Goal: Communication & Community: Answer question/provide support

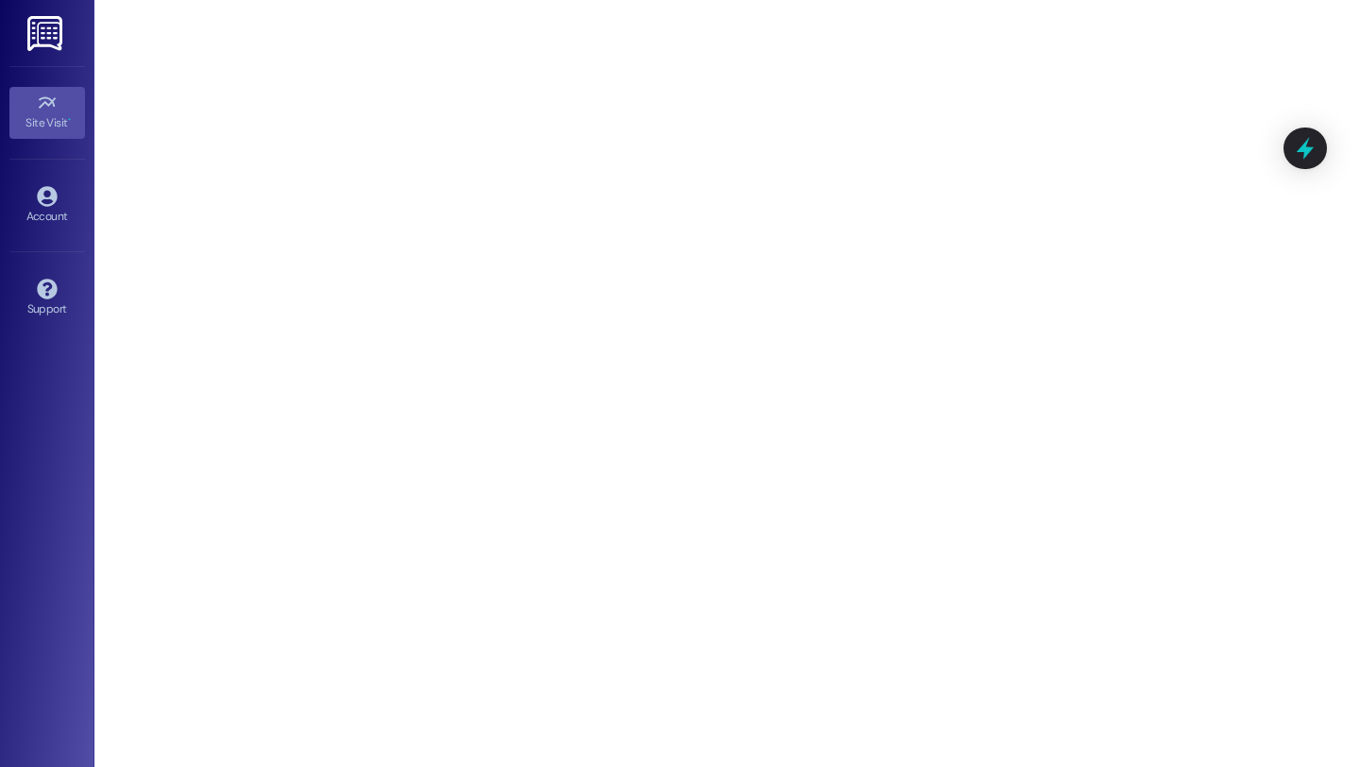
click at [55, 30] on img at bounding box center [46, 33] width 39 height 35
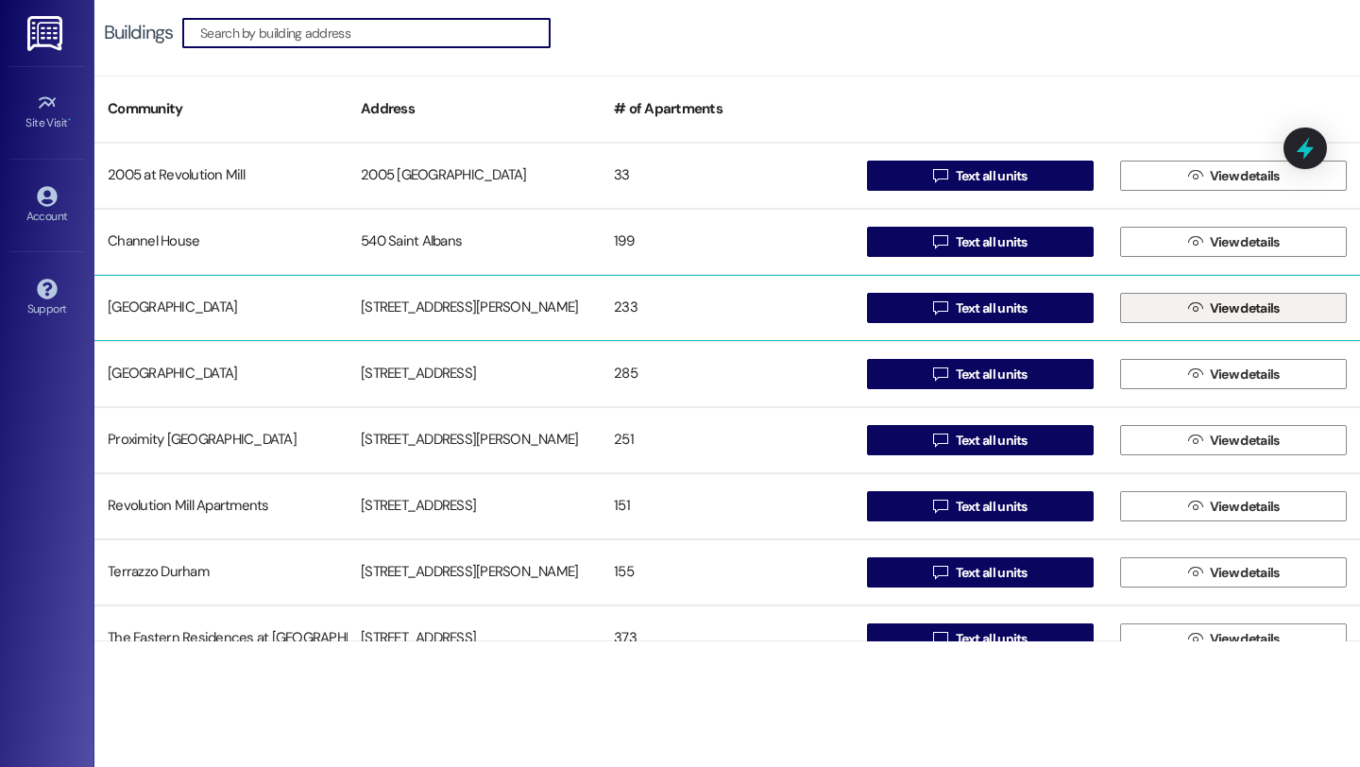
click at [1189, 307] on icon "" at bounding box center [1195, 307] width 14 height 15
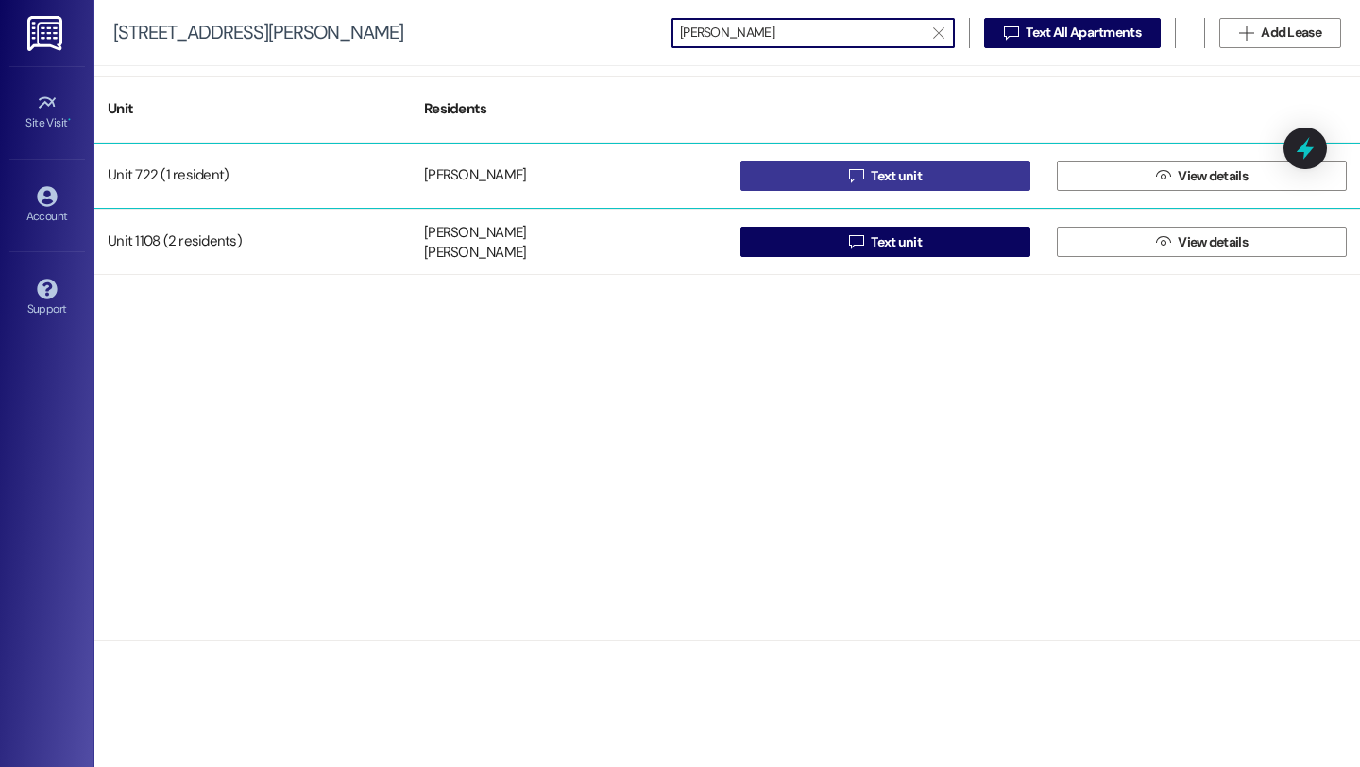
type input "[PERSON_NAME]"
click at [905, 179] on span "Text unit" at bounding box center [896, 176] width 51 height 20
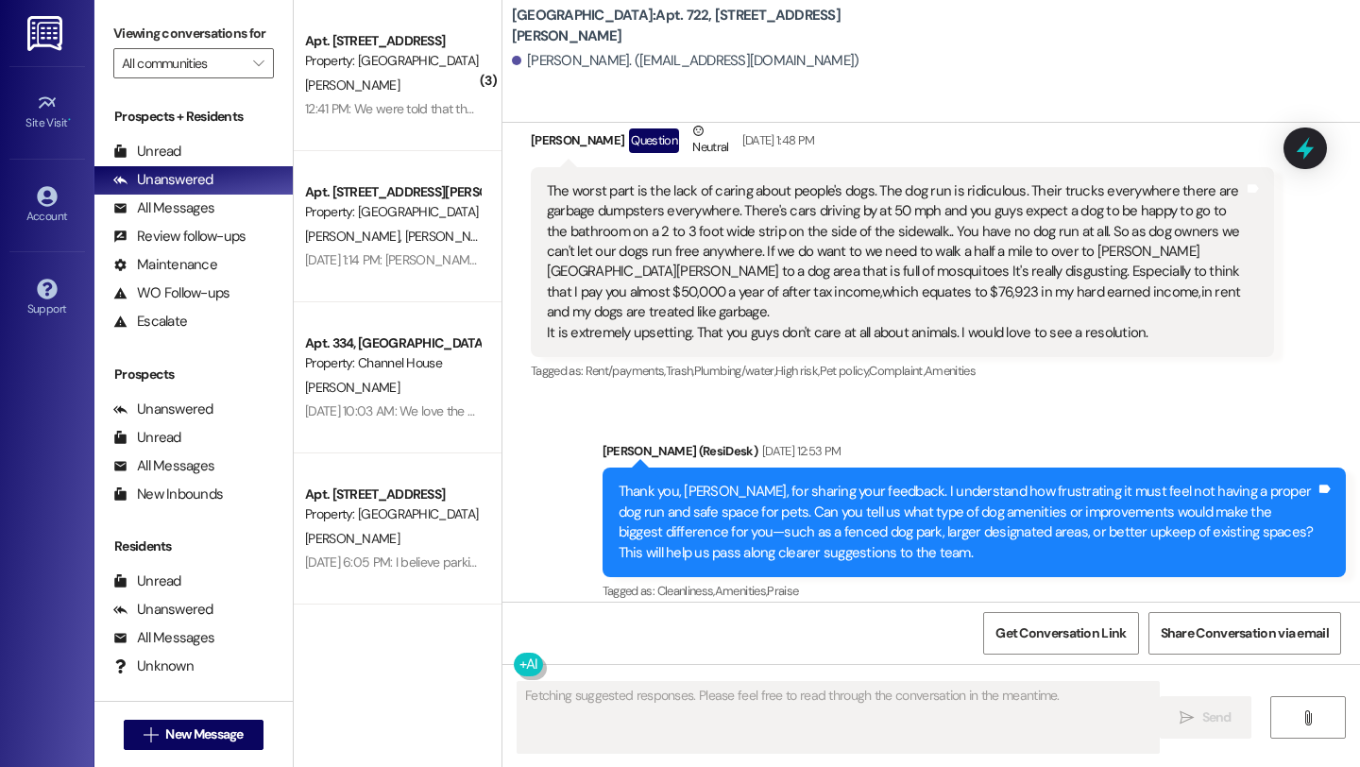
scroll to position [1470, 0]
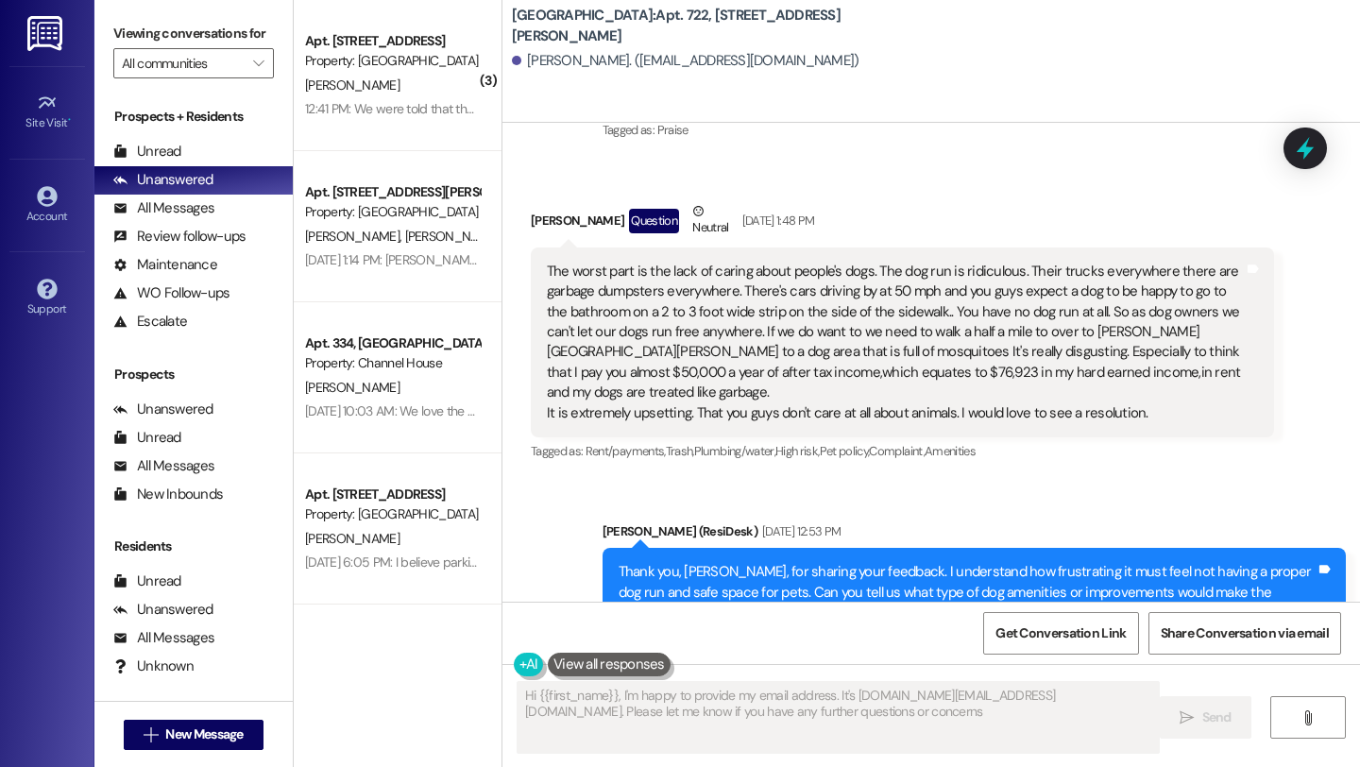
type textarea "Hi {{first_name}}, I'm happy to provide my email address. It's [DOMAIN_NAME][EM…"
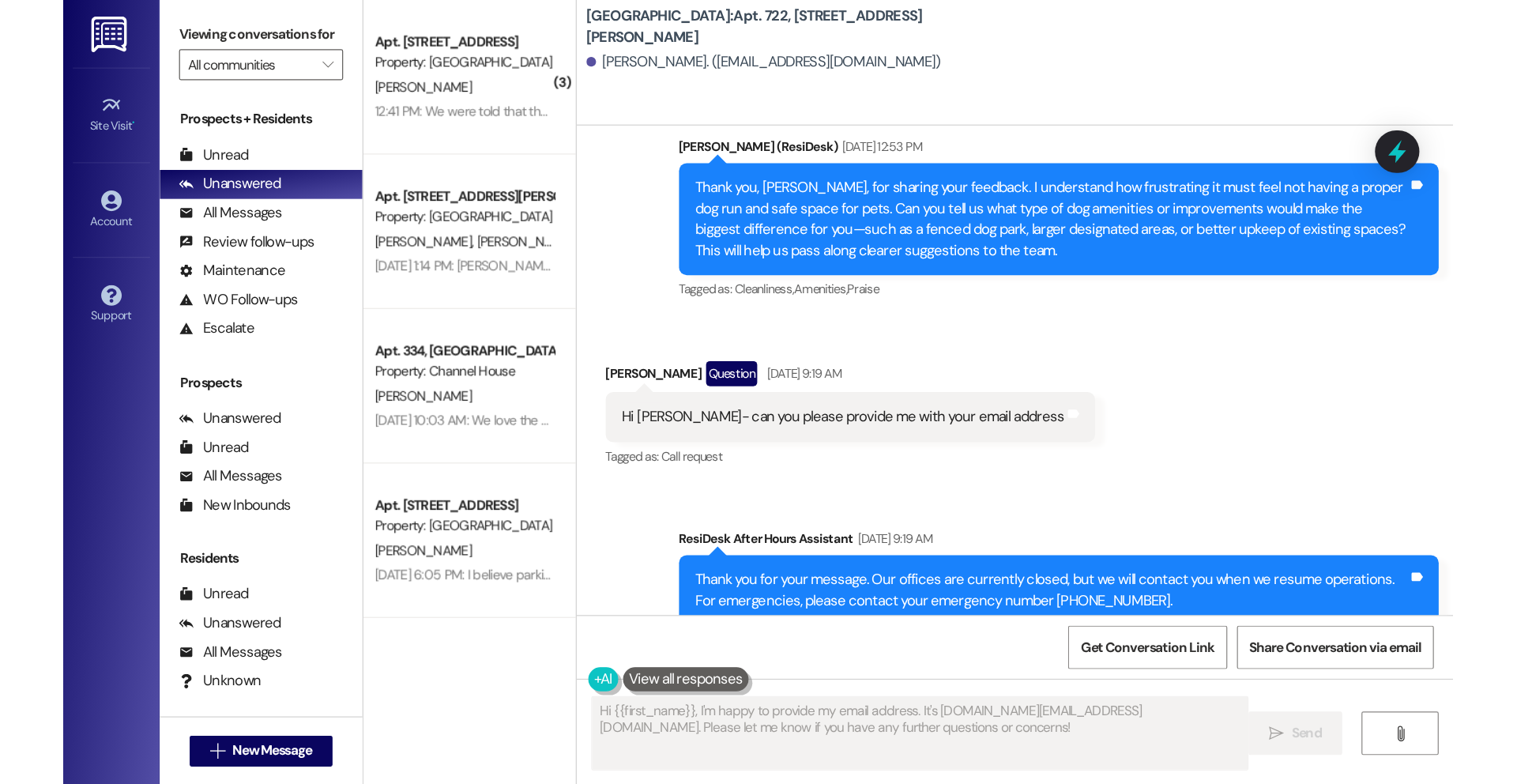
scroll to position [1381, 0]
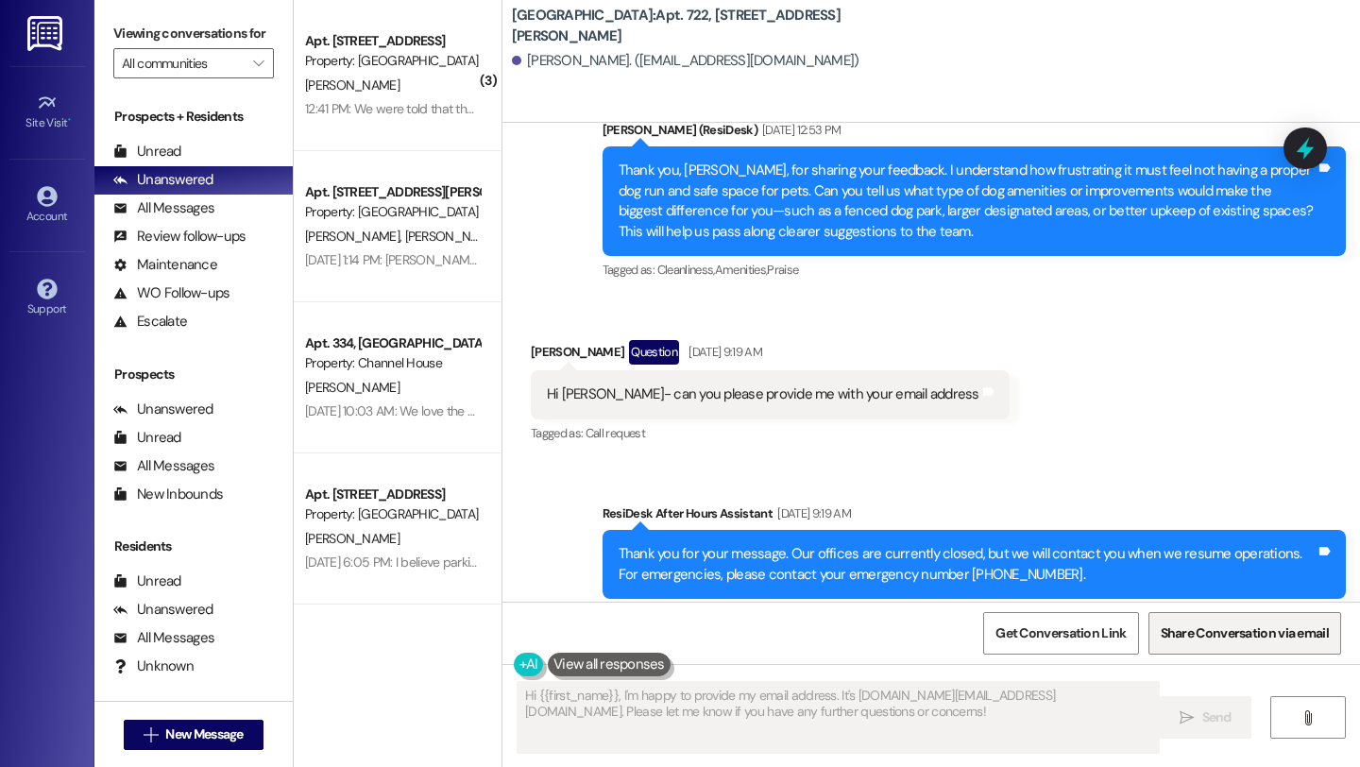
click at [1182, 639] on span "Share Conversation via email" at bounding box center [1245, 633] width 168 height 20
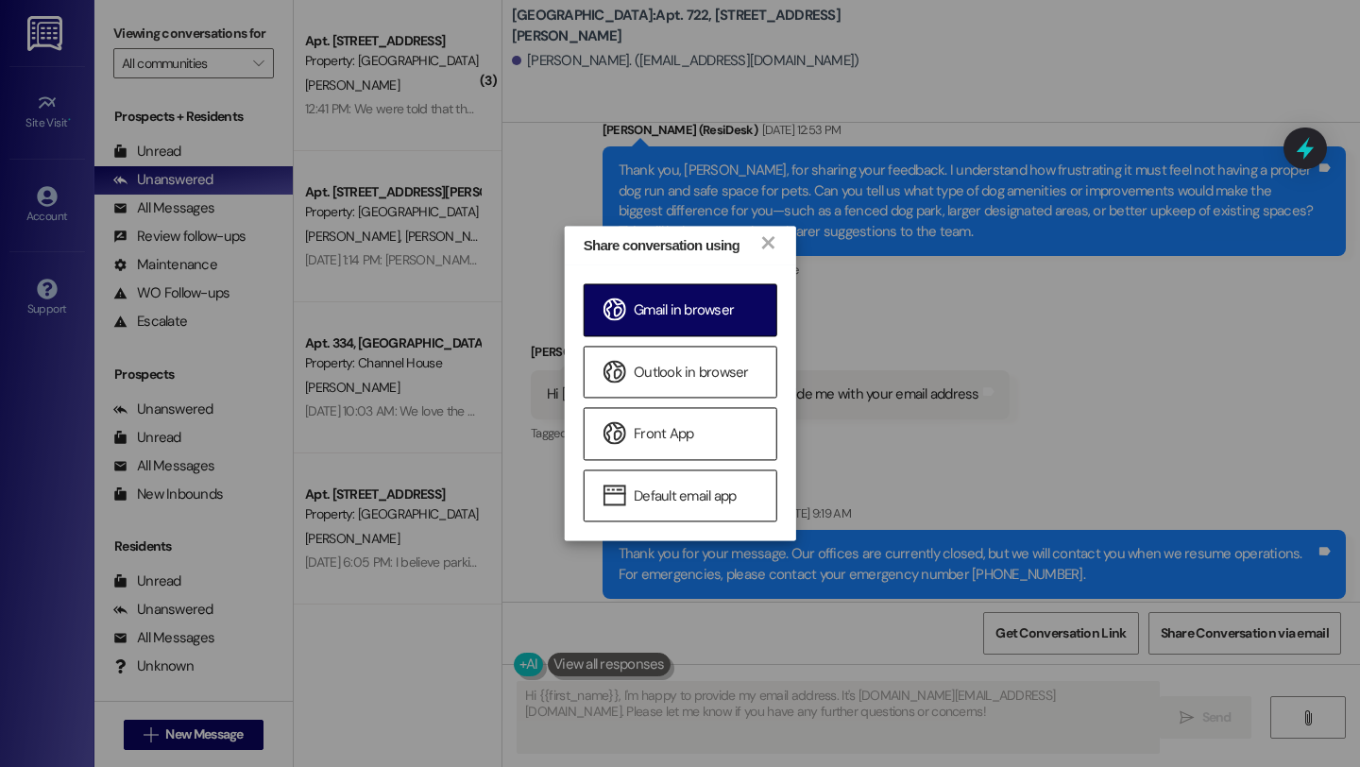
click at [693, 313] on span "Gmail in browser" at bounding box center [684, 311] width 100 height 20
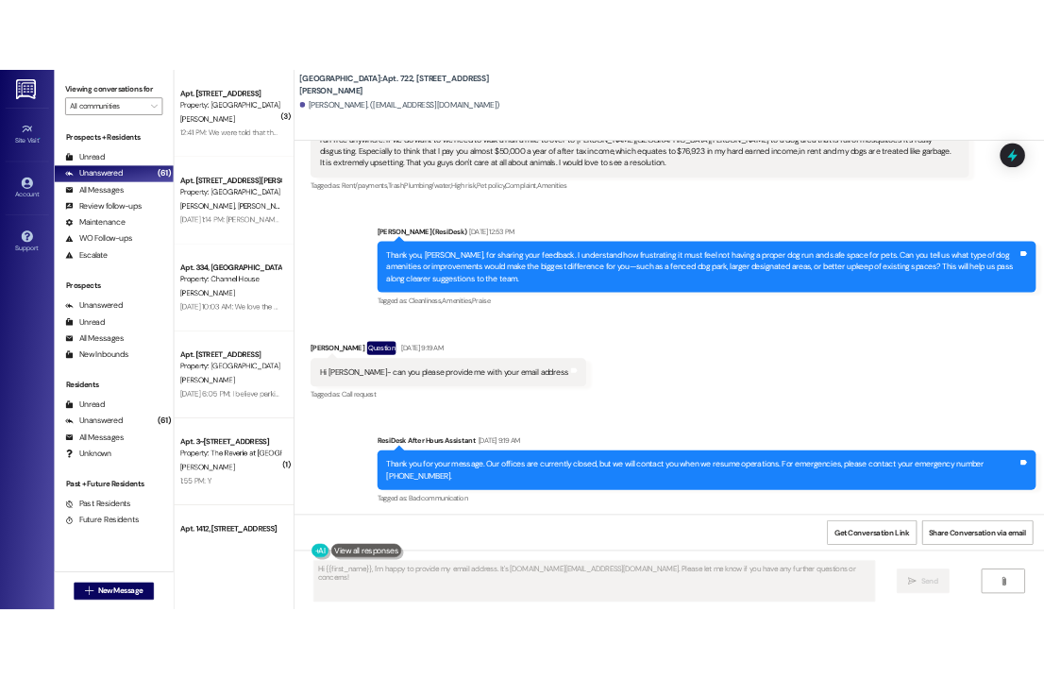
scroll to position [1359, 0]
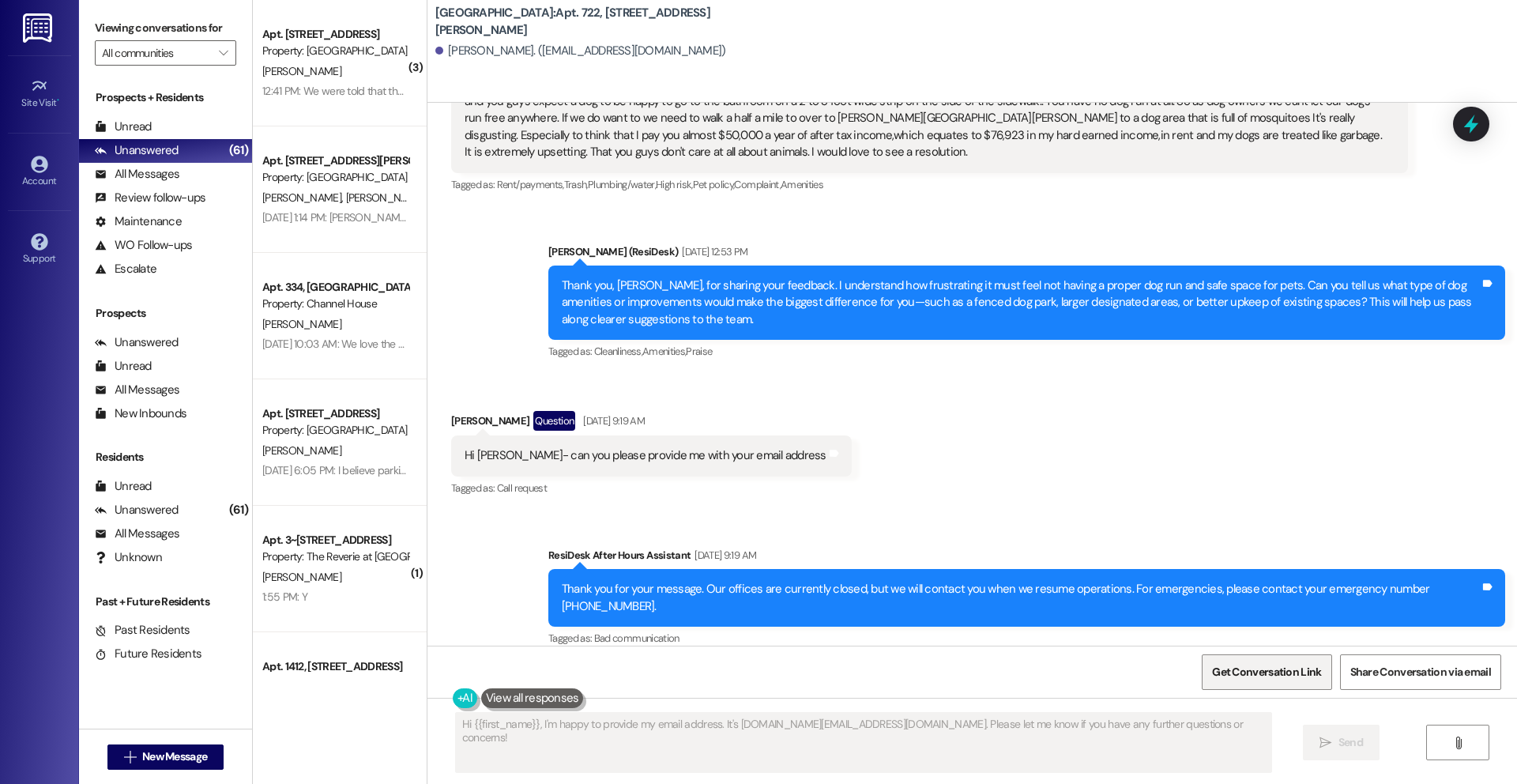
click at [1137, 641] on span "Get Conversation Link" at bounding box center [1267, 672] width 109 height 17
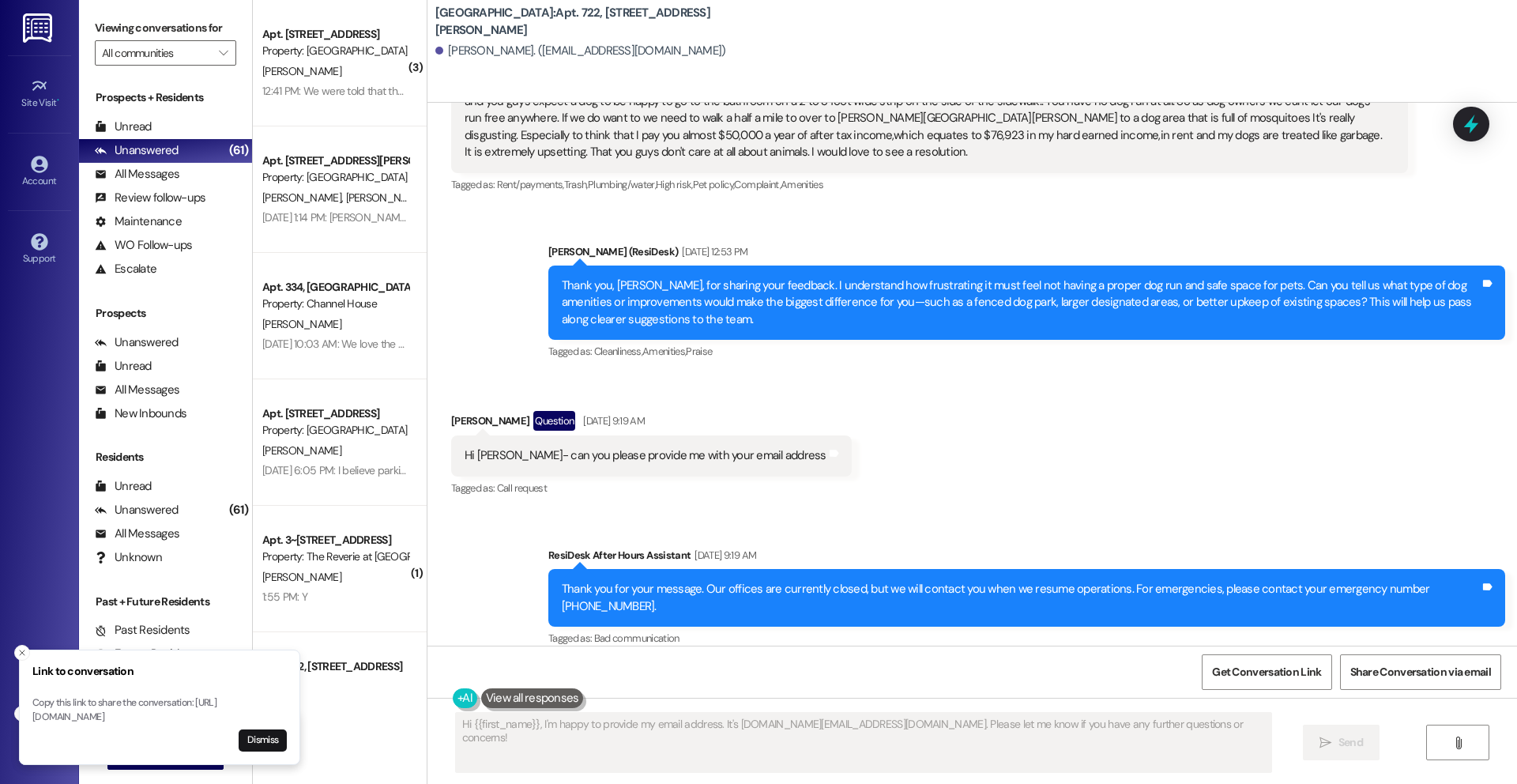
click at [151, 641] on p "Copy this link to share the conversation: [URL][DOMAIN_NAME]" at bounding box center [160, 710] width 254 height 28
drag, startPoint x: 33, startPoint y: 703, endPoint x: 244, endPoint y: 715, distance: 211.3
click at [244, 641] on p "Copy this link to share the conversation: [URL][DOMAIN_NAME]" at bounding box center [174, 710] width 254 height 28
click at [218, 641] on p "Copy this link to share the conversation: [URL][DOMAIN_NAME]" at bounding box center [160, 710] width 254 height 28
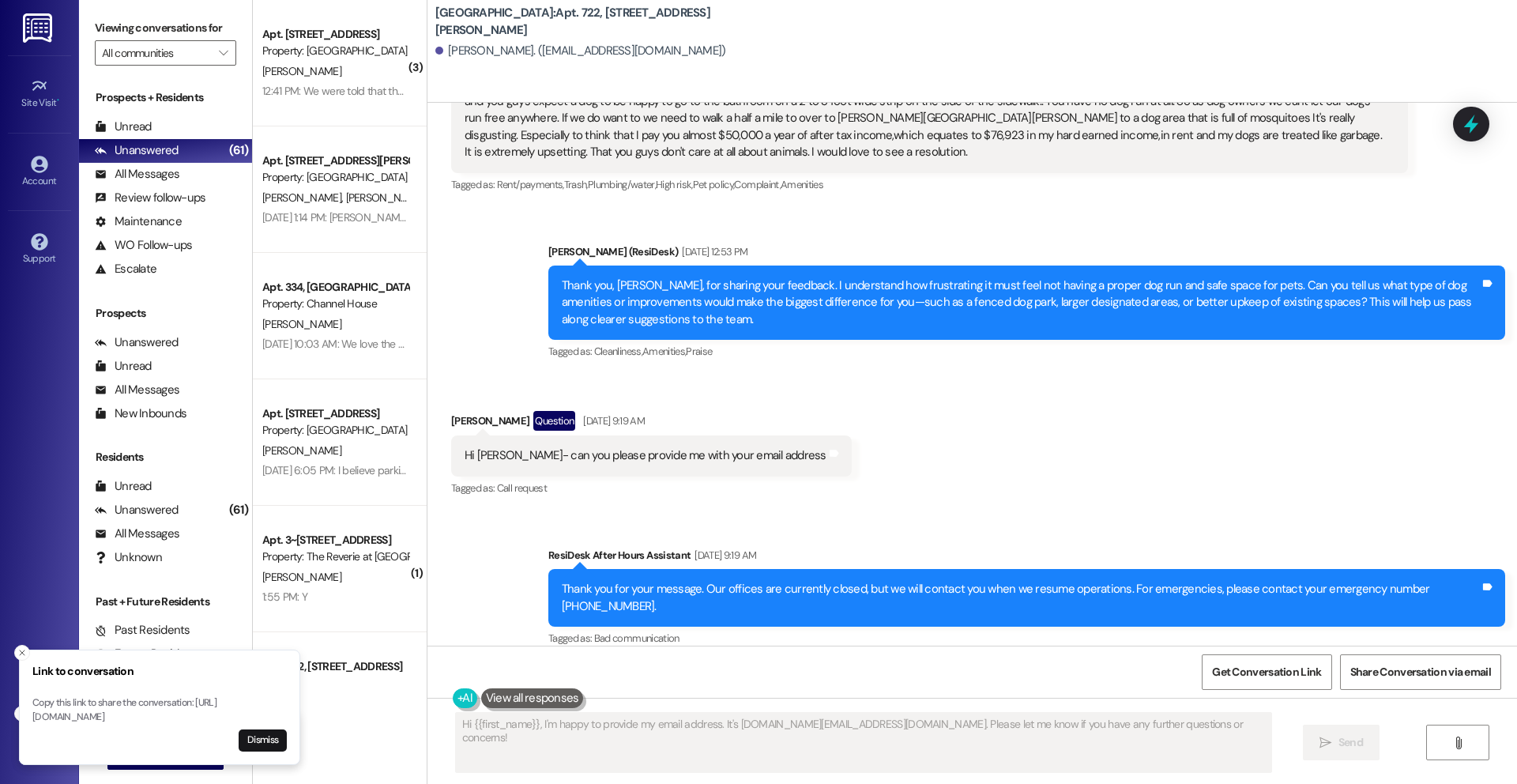
click at [225, 641] on p "Copy this link to share the conversation: [URL][DOMAIN_NAME]" at bounding box center [160, 710] width 254 height 28
drag, startPoint x: 166, startPoint y: 717, endPoint x: 32, endPoint y: 700, distance: 135.1
click at [31, 641] on li "Link to conversation Copy this link to share the conversation: [URL][DOMAIN_NAM…" at bounding box center [160, 707] width 281 height 115
copy p "[URL][DOMAIN_NAME]"
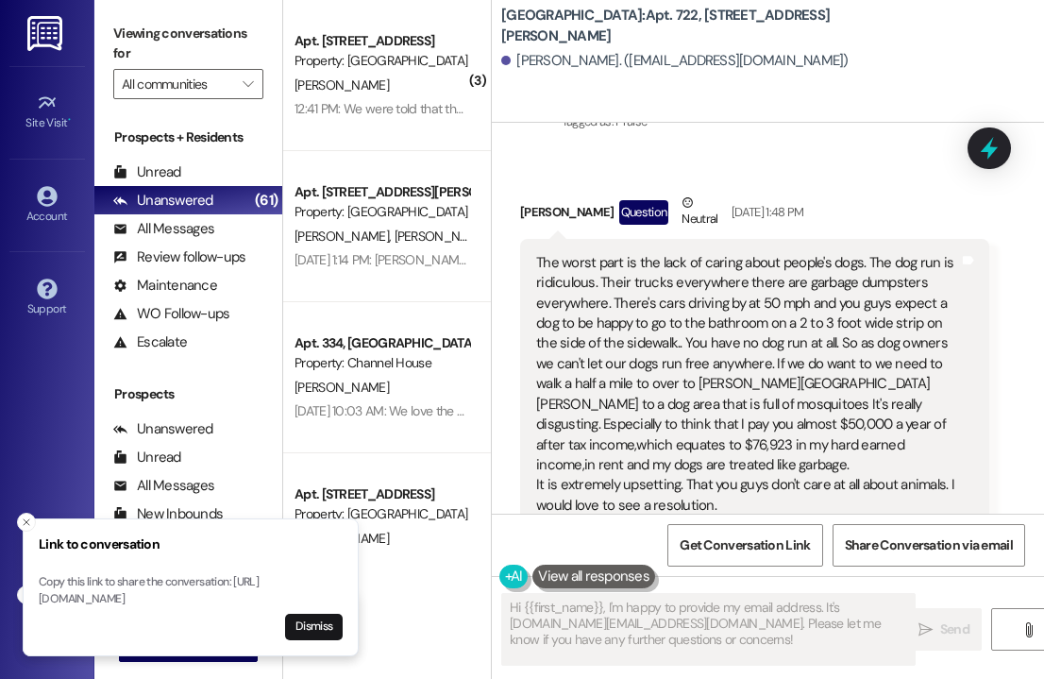
scroll to position [1934, 0]
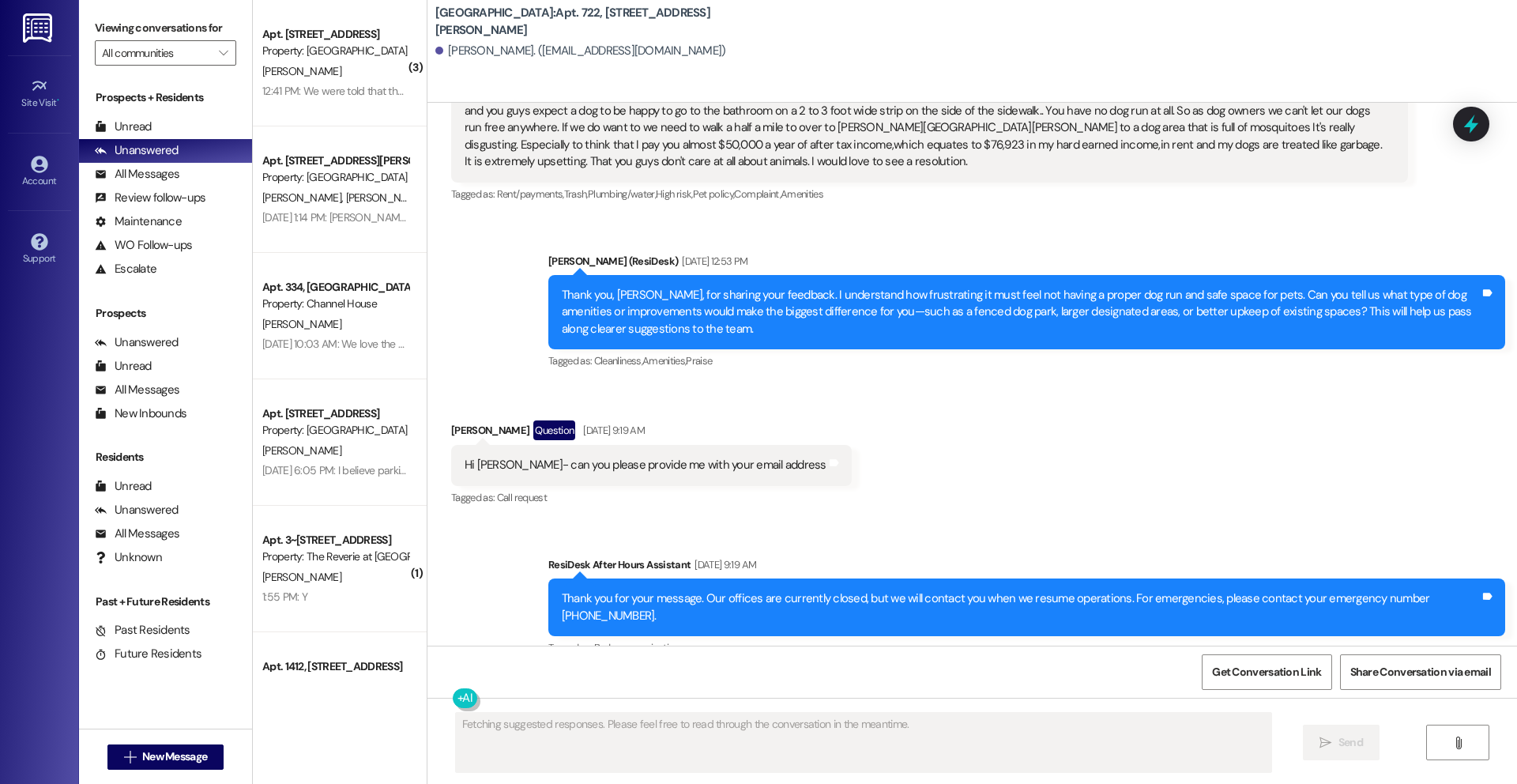
scroll to position [1137, 0]
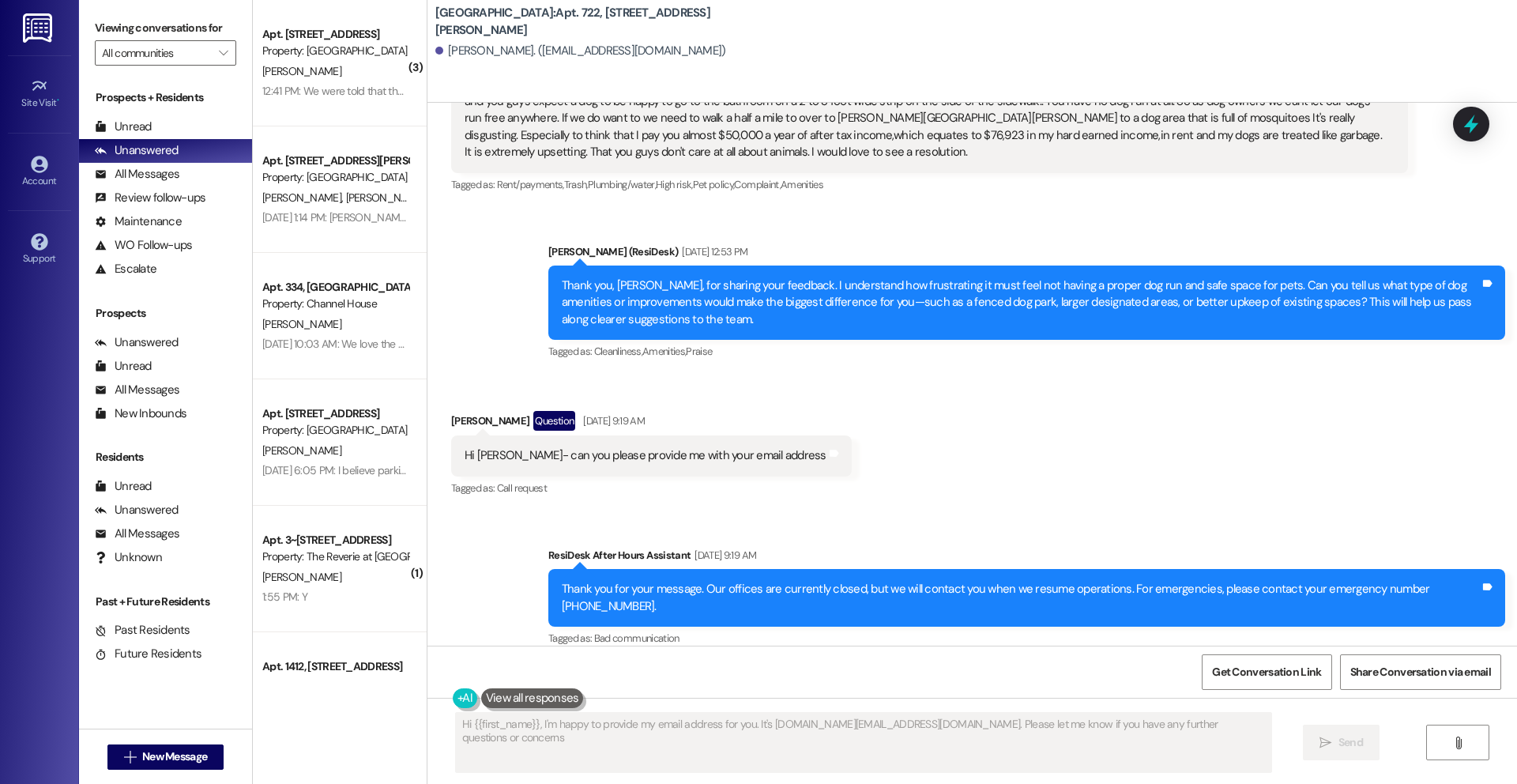
type textarea "Hi {{first_name}}, I'm happy to provide my email address for you. It's [DOMAIN_…"
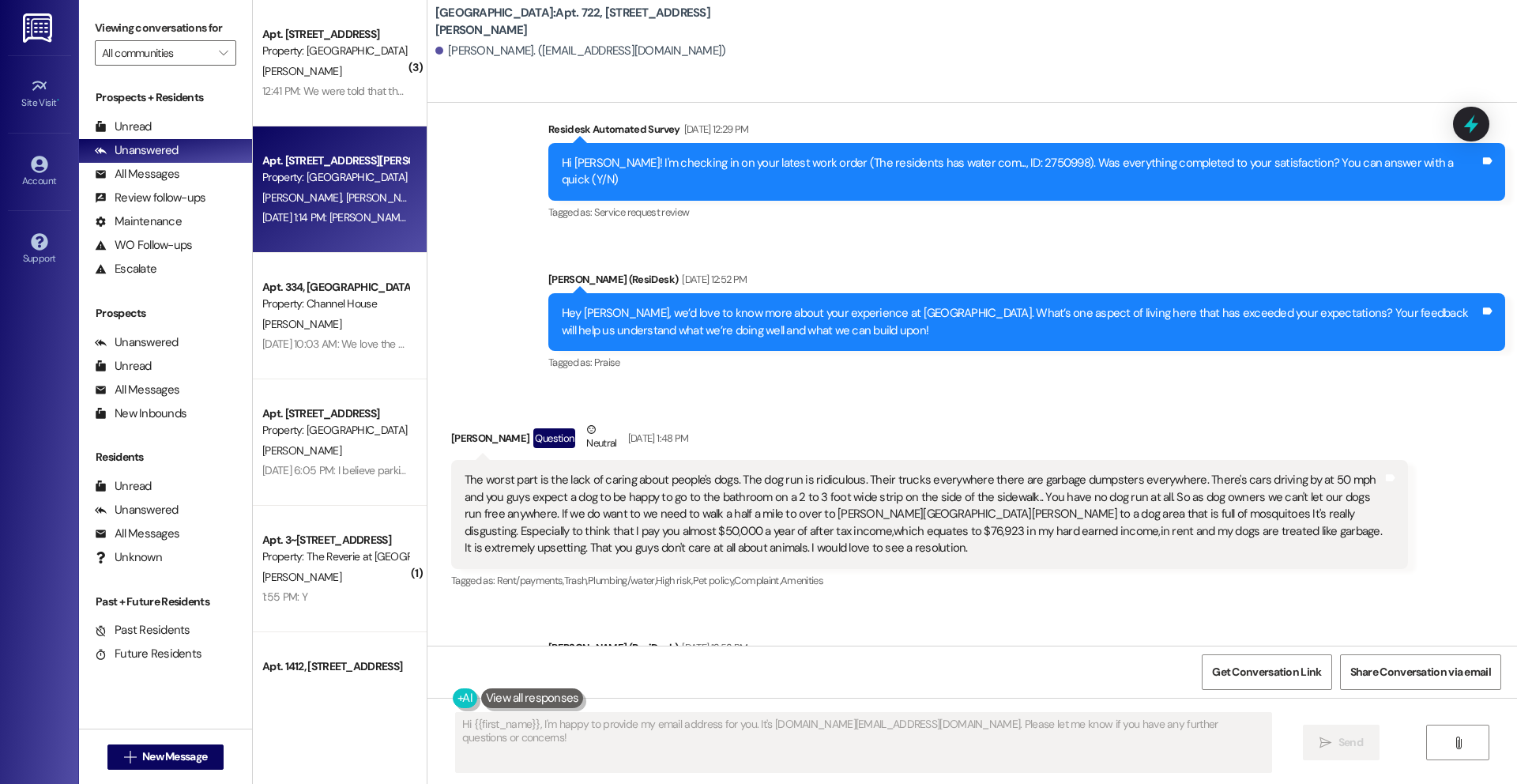
scroll to position [748, 0]
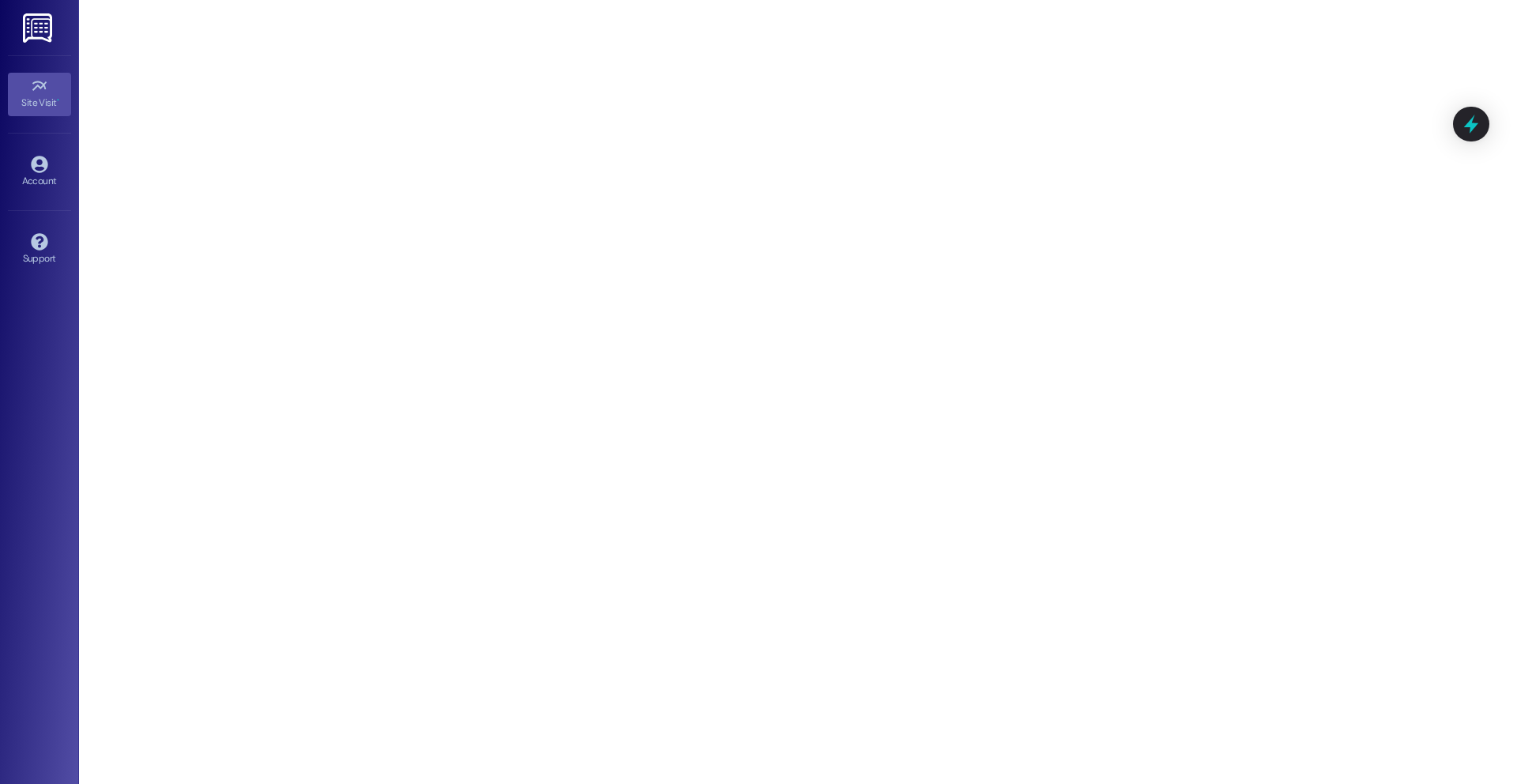
click at [38, 35] on img at bounding box center [38, 28] width 33 height 29
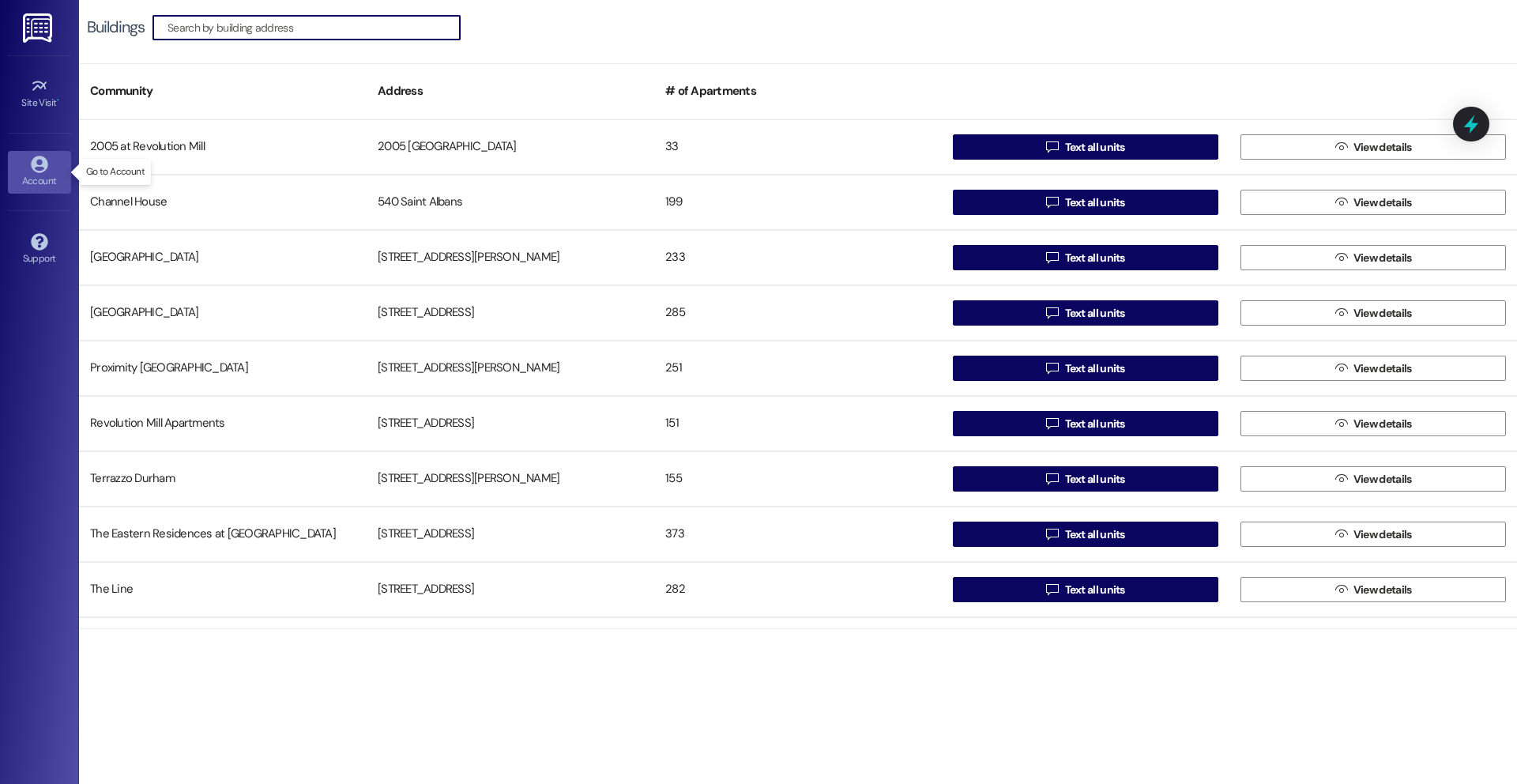
click at [39, 167] on icon at bounding box center [39, 164] width 18 height 18
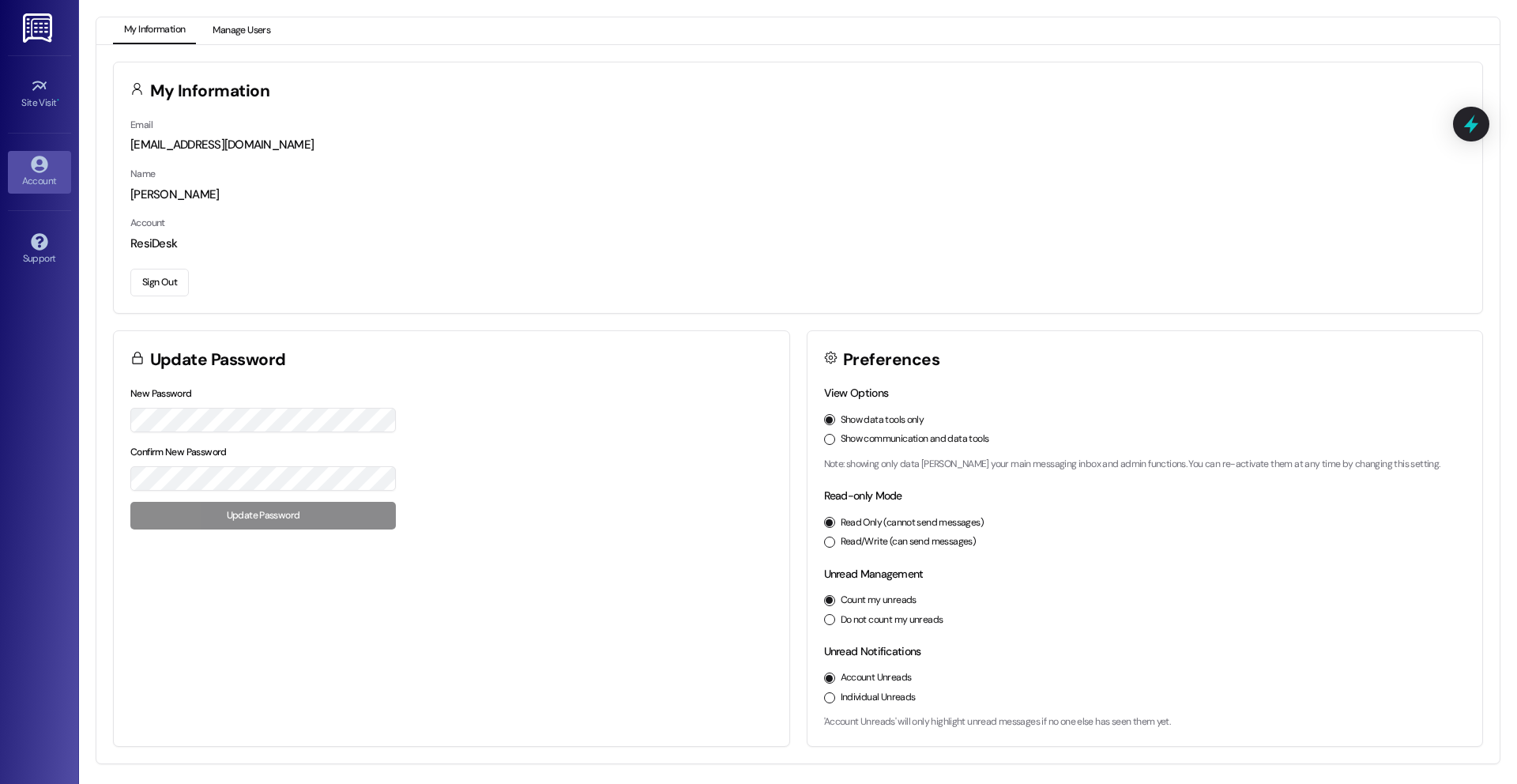
drag, startPoint x: 245, startPoint y: 26, endPoint x: 279, endPoint y: 40, distance: 36.8
click at [246, 27] on button "Manage Users" at bounding box center [241, 31] width 79 height 27
